Goal: Browse casually: Explore the website without a specific task or goal

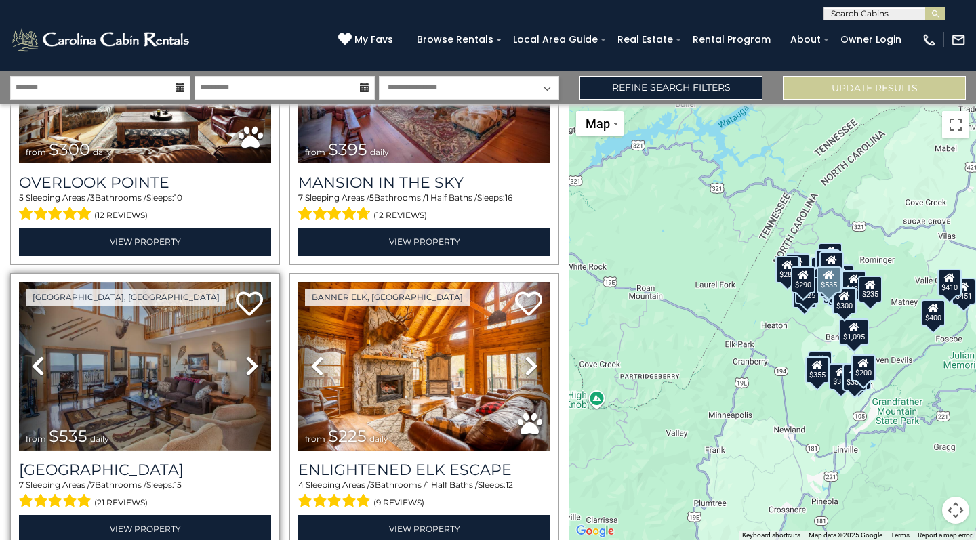
scroll to position [174, 0]
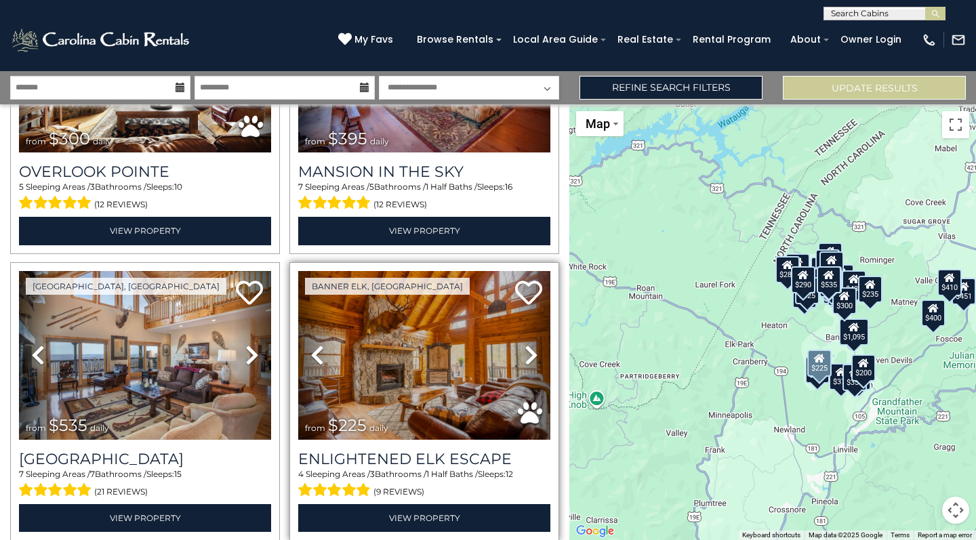
click at [526, 351] on icon at bounding box center [531, 355] width 14 height 22
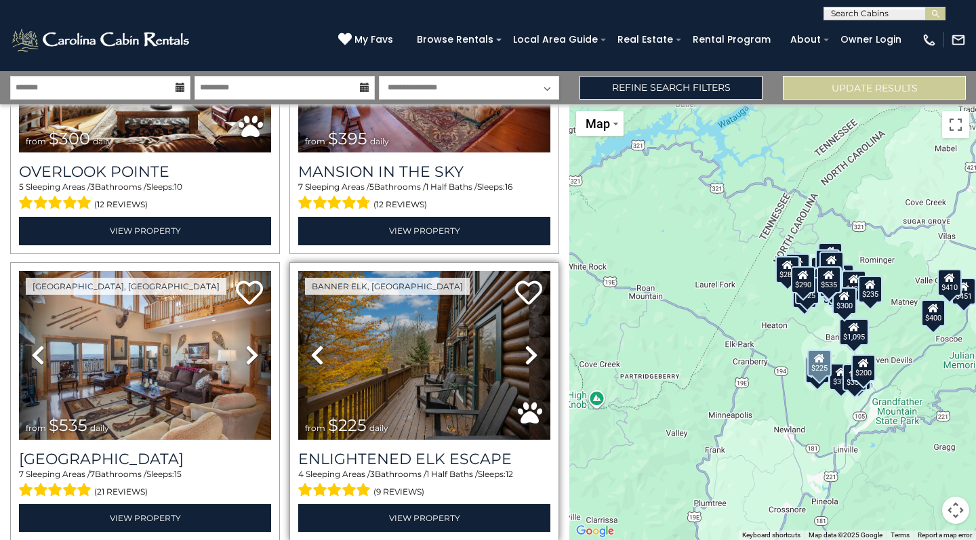
click at [524, 349] on icon at bounding box center [531, 355] width 14 height 22
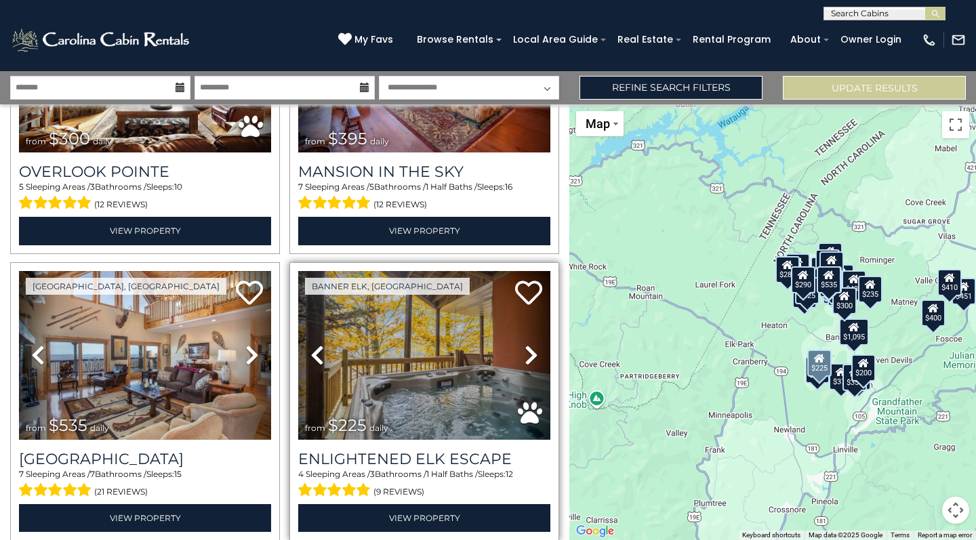
click at [526, 350] on icon at bounding box center [531, 355] width 14 height 22
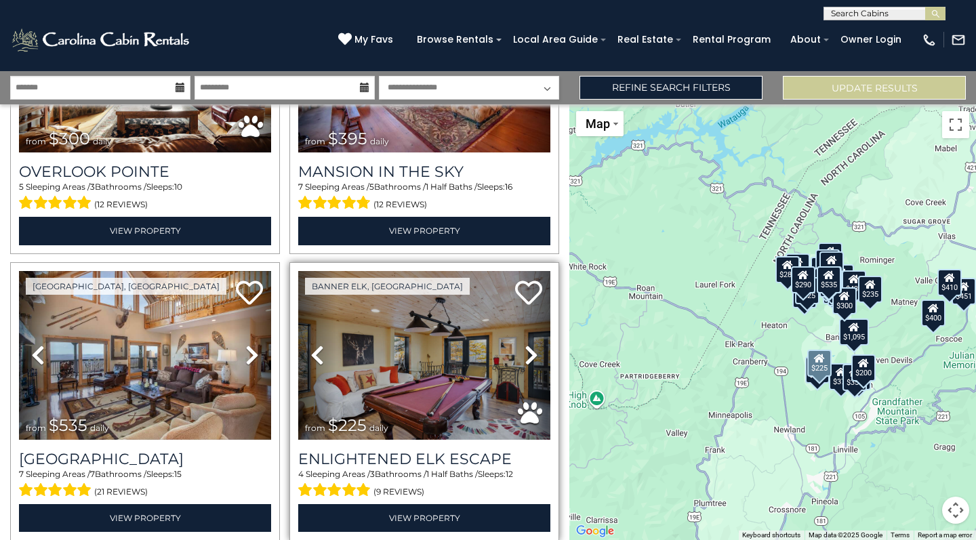
click at [527, 351] on icon at bounding box center [531, 355] width 14 height 22
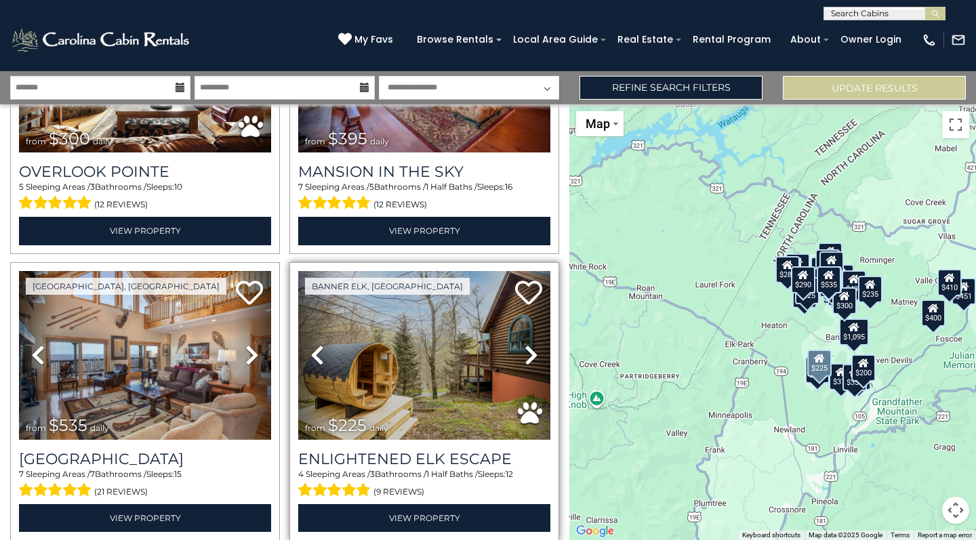
click at [527, 352] on icon at bounding box center [531, 355] width 14 height 22
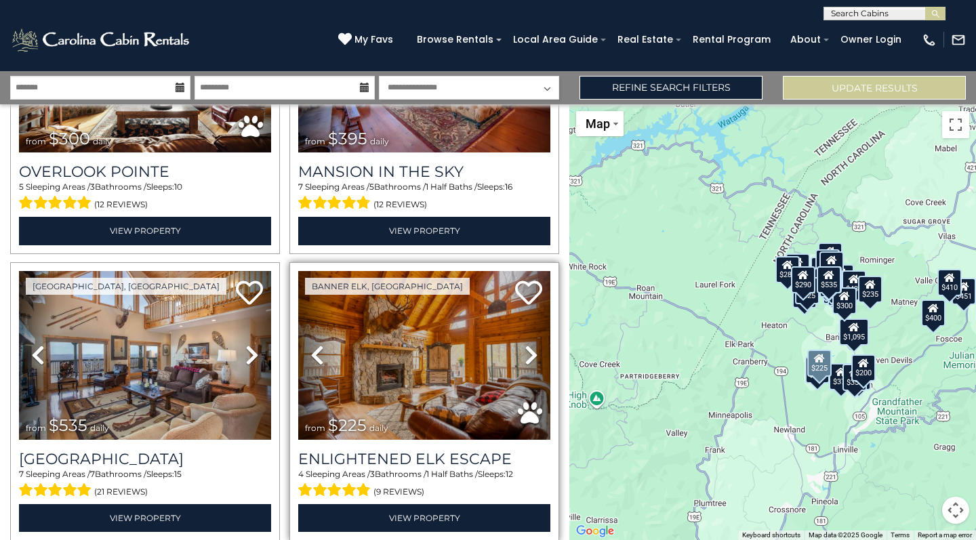
click at [527, 352] on icon at bounding box center [531, 355] width 14 height 22
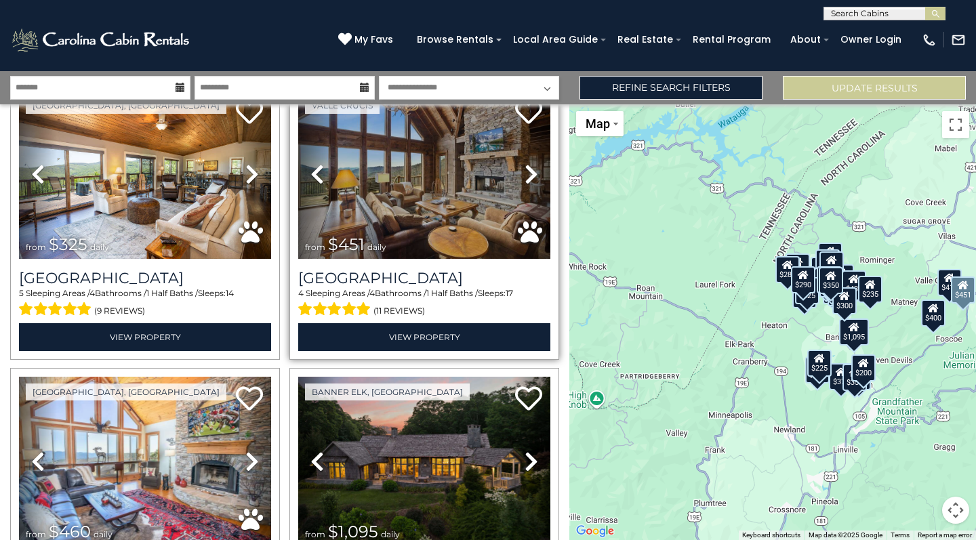
scroll to position [1102, 0]
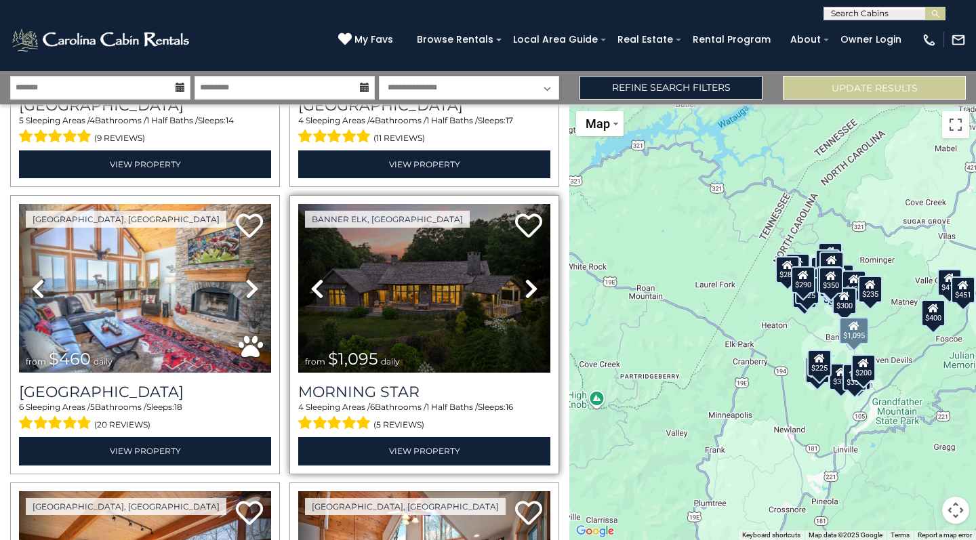
click at [525, 281] on icon at bounding box center [531, 289] width 14 height 22
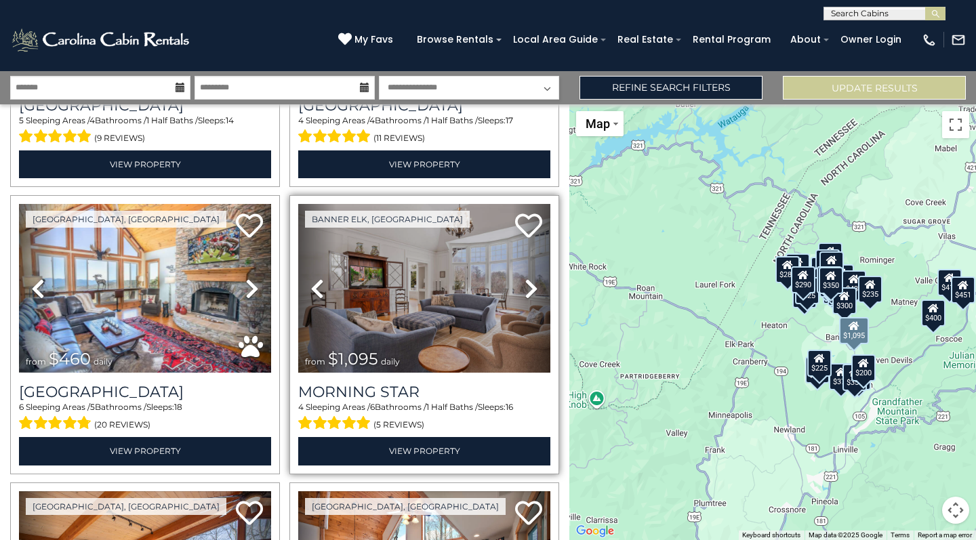
click at [525, 280] on icon at bounding box center [531, 289] width 14 height 22
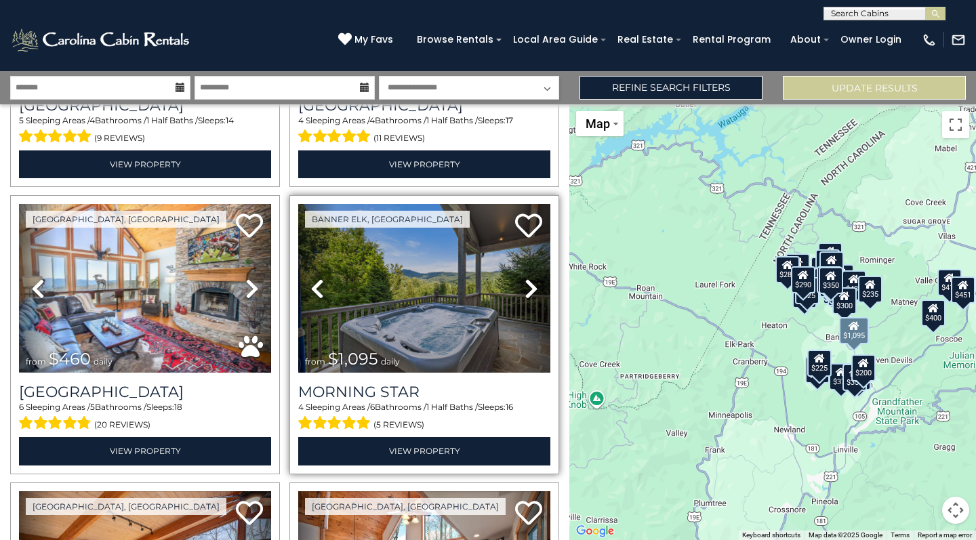
click at [525, 280] on icon at bounding box center [531, 289] width 14 height 22
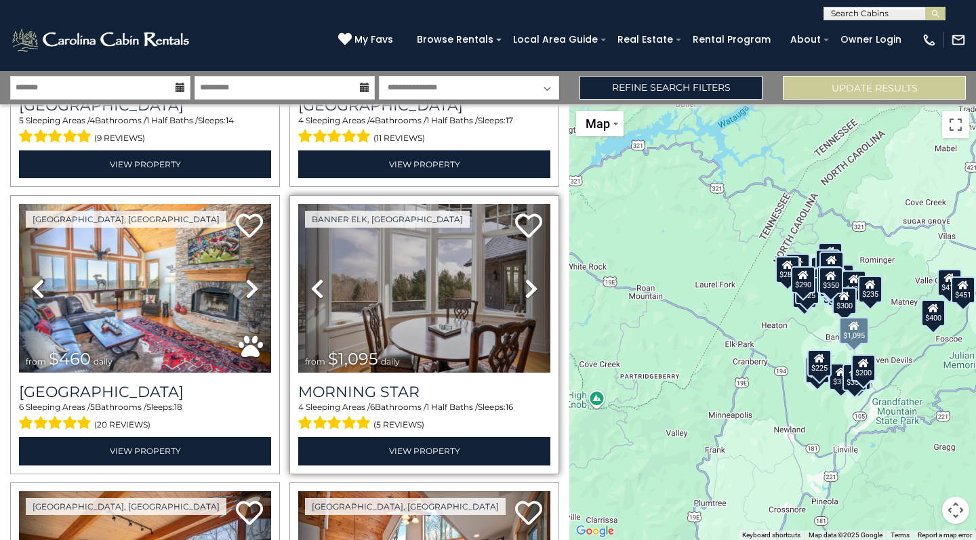
click at [525, 280] on icon at bounding box center [531, 289] width 14 height 22
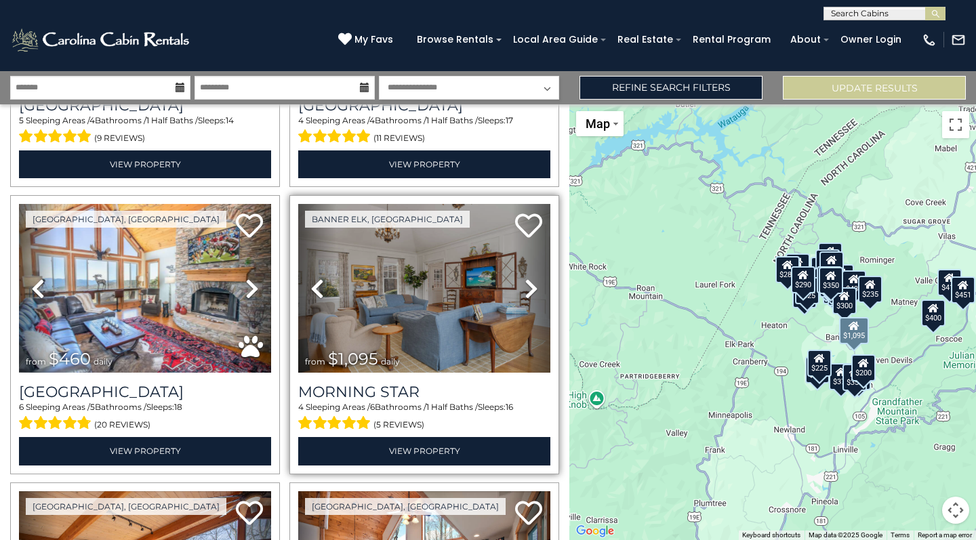
click at [525, 280] on icon at bounding box center [531, 289] width 14 height 22
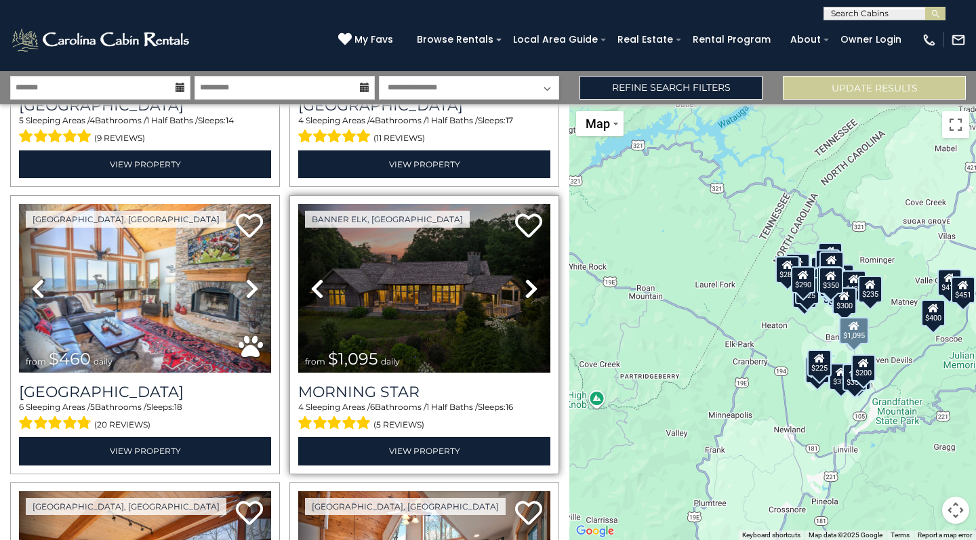
click at [525, 280] on icon at bounding box center [531, 289] width 14 height 22
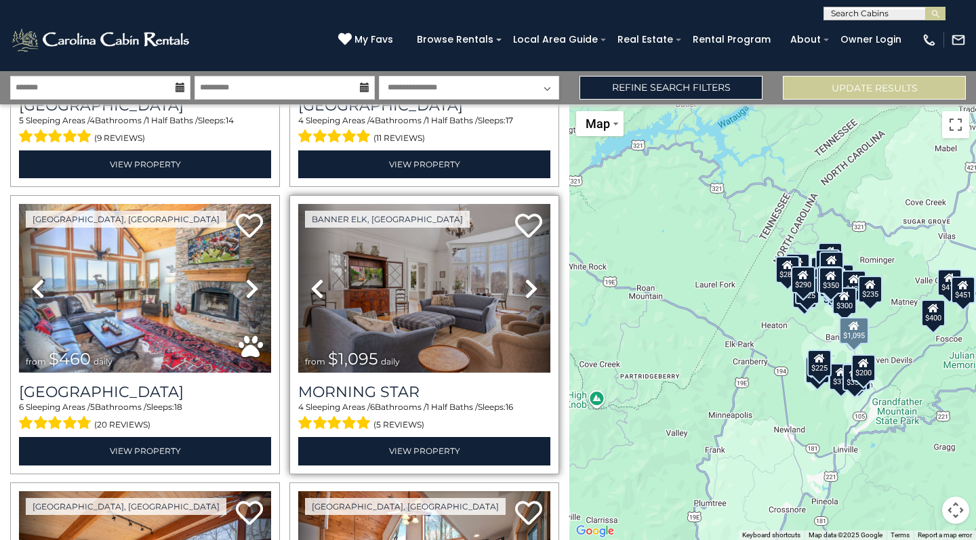
click at [525, 280] on icon at bounding box center [531, 289] width 14 height 22
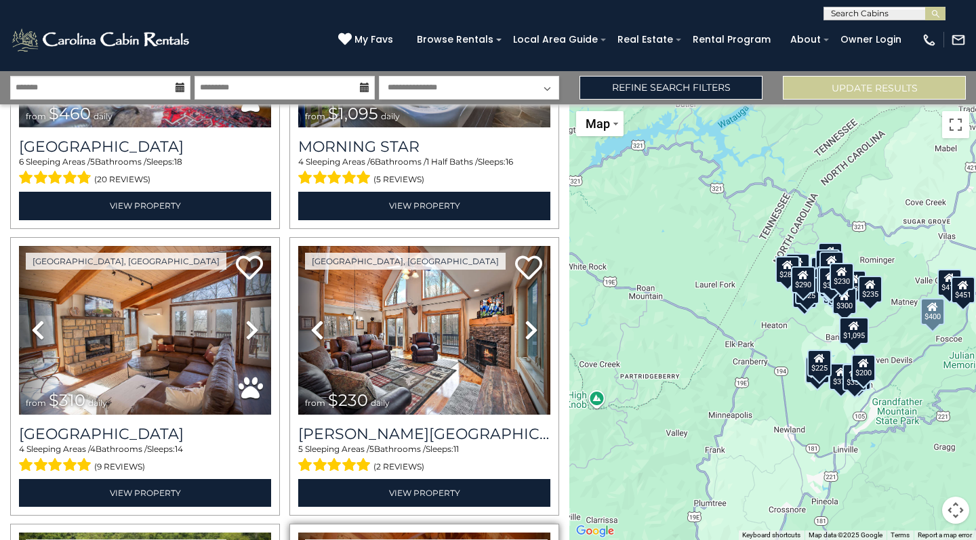
scroll to position [1334, 0]
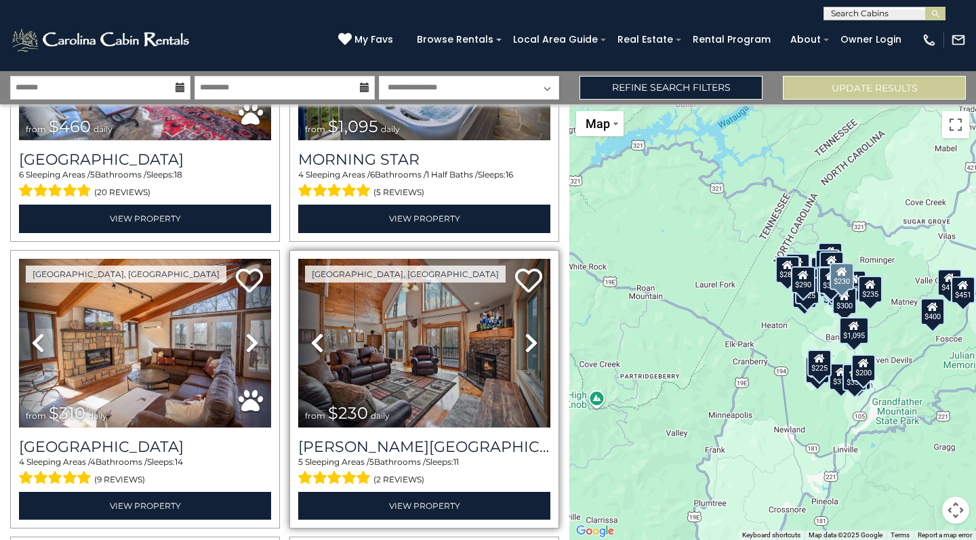
click at [528, 332] on icon at bounding box center [531, 343] width 14 height 22
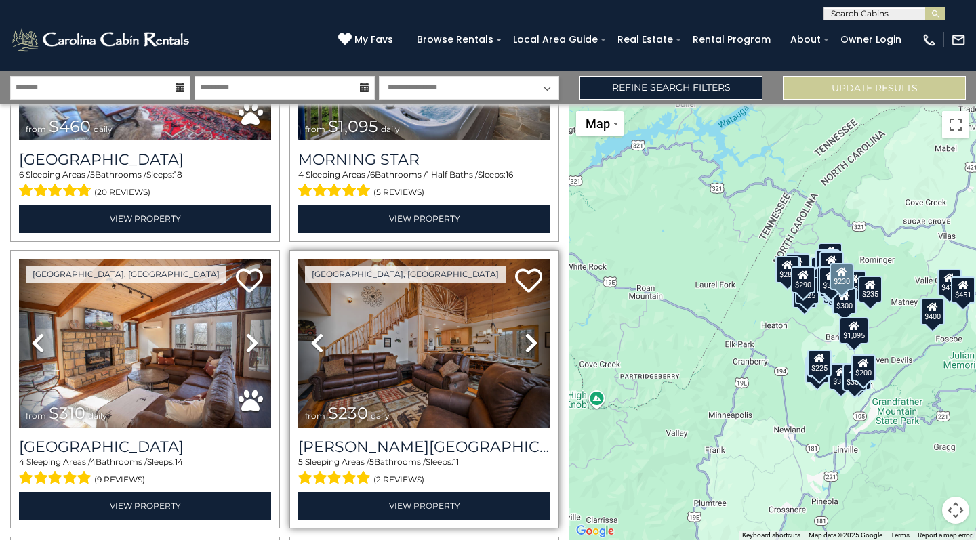
click at [528, 332] on icon at bounding box center [531, 343] width 14 height 22
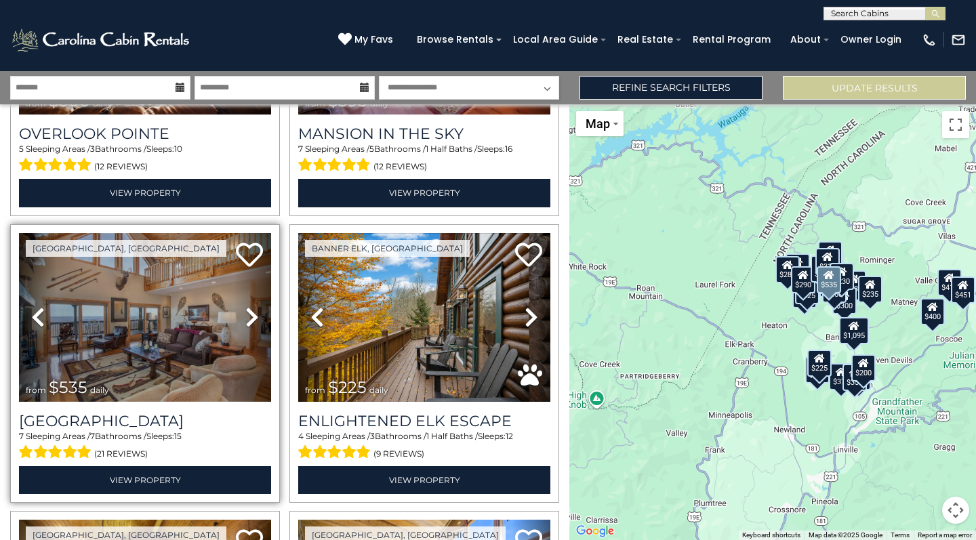
scroll to position [190, 0]
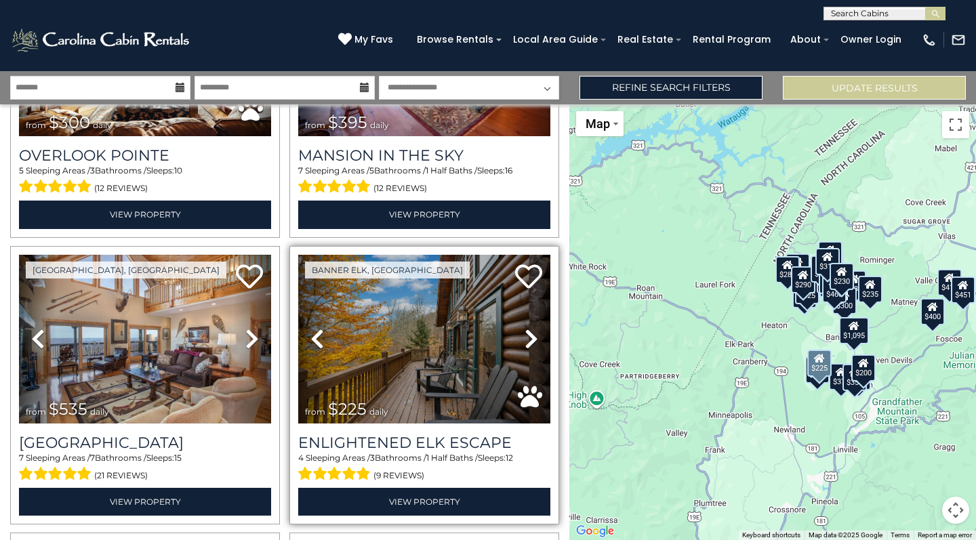
click at [524, 340] on icon at bounding box center [531, 339] width 14 height 22
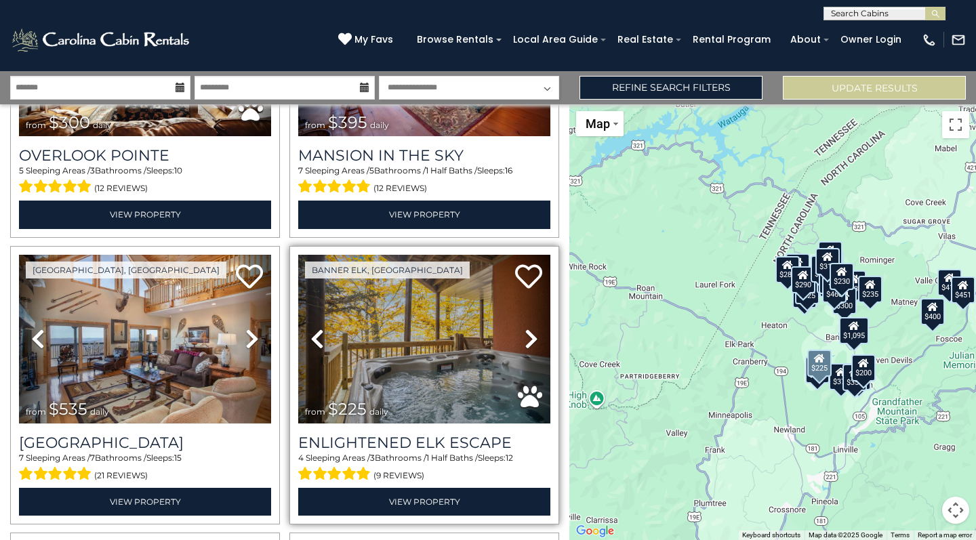
click at [524, 338] on icon at bounding box center [531, 339] width 14 height 22
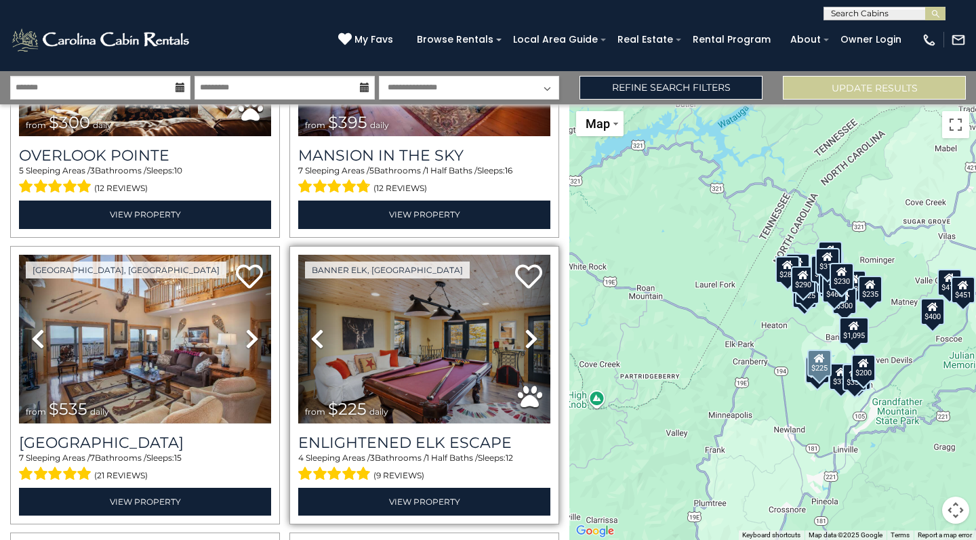
click at [524, 338] on icon at bounding box center [531, 339] width 14 height 22
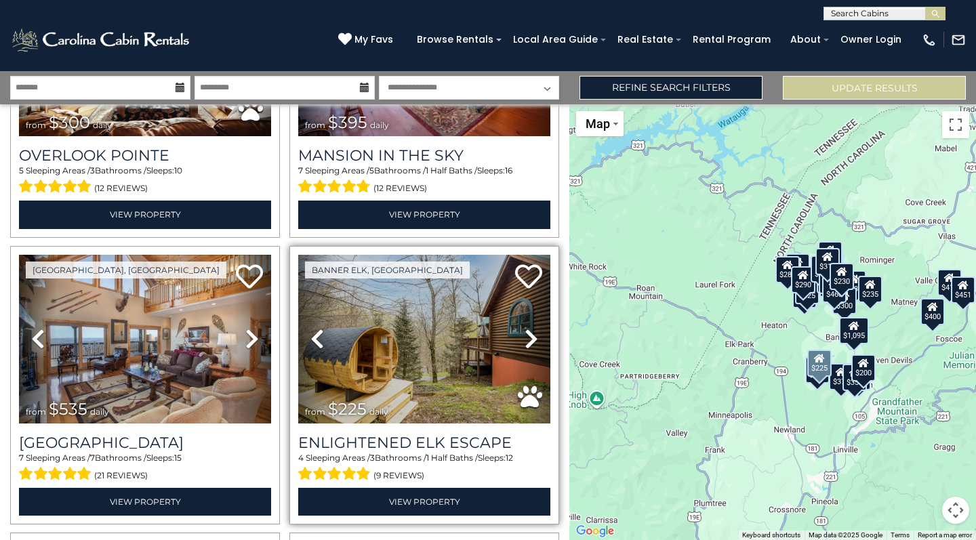
click at [524, 337] on icon at bounding box center [531, 339] width 14 height 22
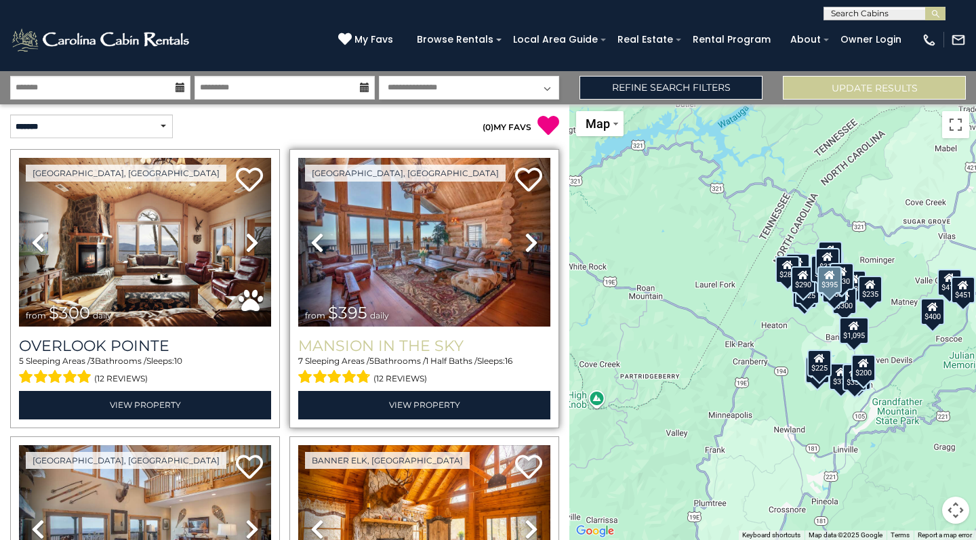
scroll to position [0, 0]
